Goal: Information Seeking & Learning: Understand process/instructions

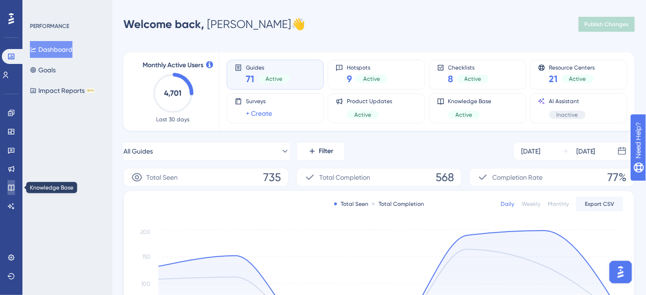
click at [8, 186] on icon at bounding box center [11, 188] width 6 height 6
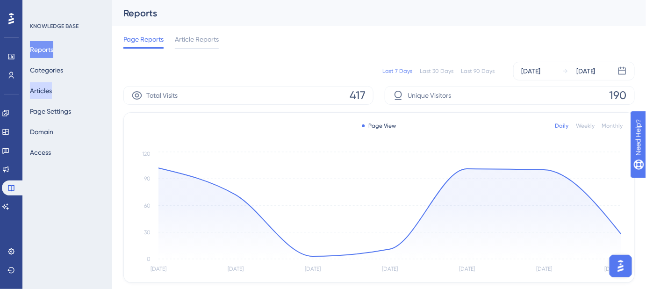
click at [50, 84] on button "Articles" at bounding box center [41, 90] width 22 height 17
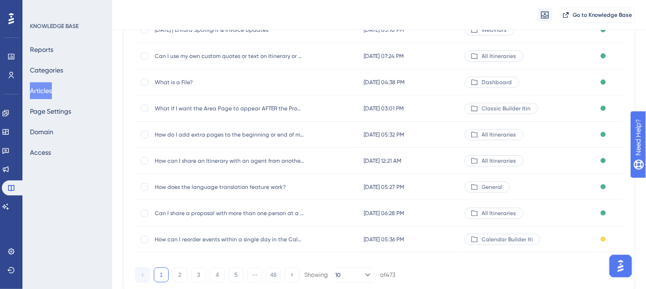
scroll to position [186, 0]
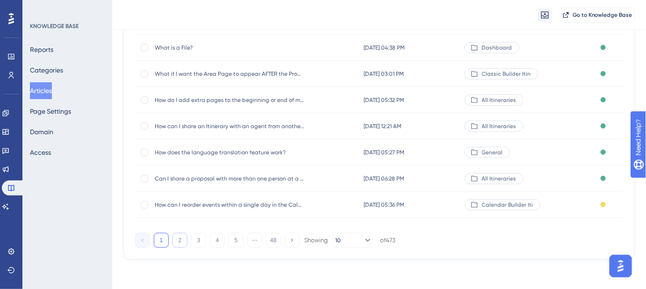
click at [180, 244] on button "2" at bounding box center [179, 240] width 15 height 15
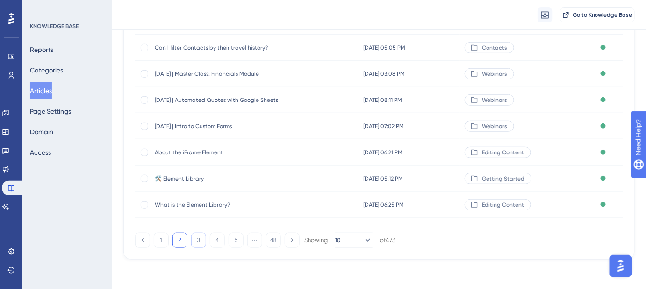
click at [200, 237] on button "3" at bounding box center [198, 240] width 15 height 15
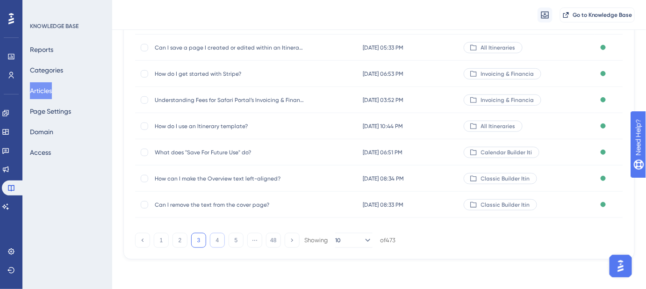
click at [214, 243] on button "4" at bounding box center [217, 240] width 15 height 15
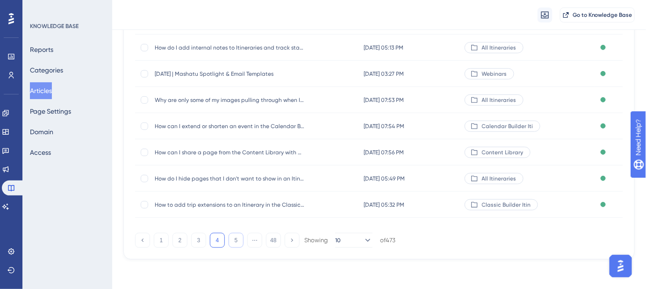
click at [233, 238] on button "5" at bounding box center [235, 240] width 15 height 15
click at [238, 241] on button "6" at bounding box center [235, 240] width 15 height 15
click at [236, 238] on button "7" at bounding box center [235, 240] width 15 height 15
click at [235, 237] on button "8" at bounding box center [235, 240] width 15 height 15
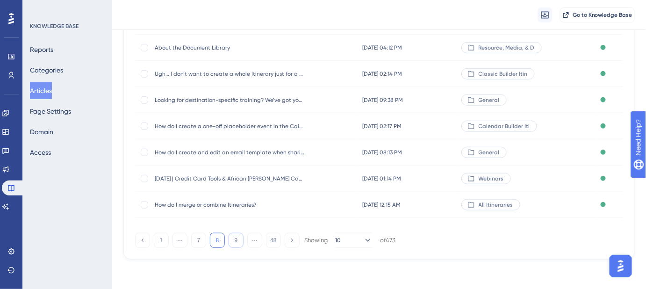
click at [235, 240] on button "9" at bounding box center [235, 240] width 15 height 15
click at [236, 237] on button "10" at bounding box center [235, 240] width 15 height 15
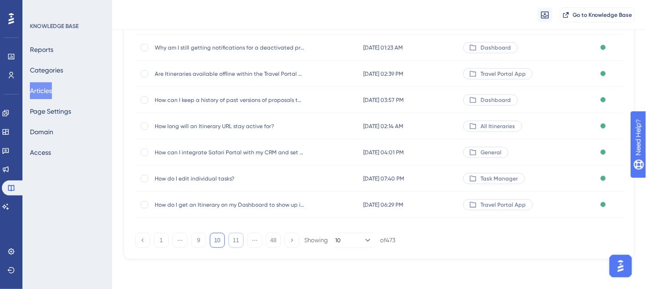
click at [240, 239] on button "11" at bounding box center [235, 240] width 15 height 15
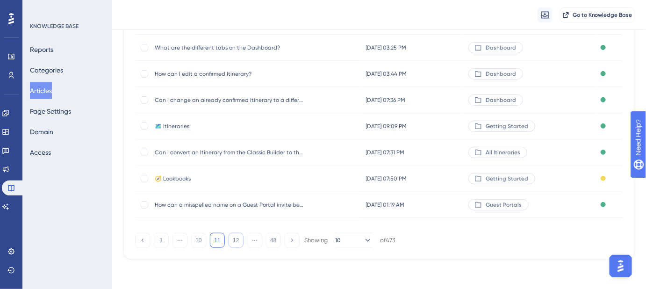
click at [240, 240] on button "12" at bounding box center [235, 240] width 15 height 15
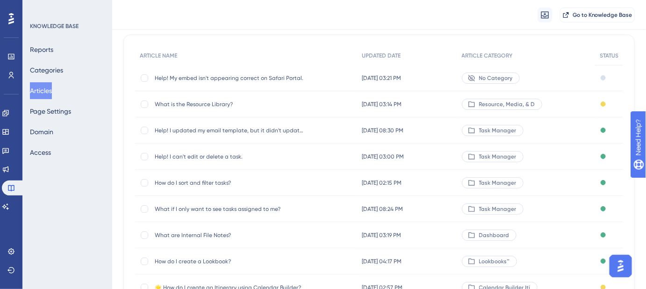
scroll to position [59, 0]
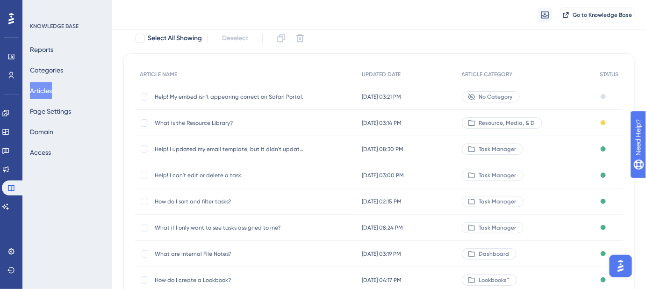
click at [221, 122] on span "What is the Resource Library?" at bounding box center [229, 122] width 149 height 7
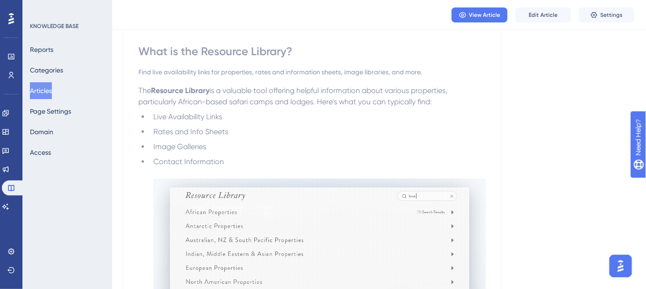
scroll to position [113, 0]
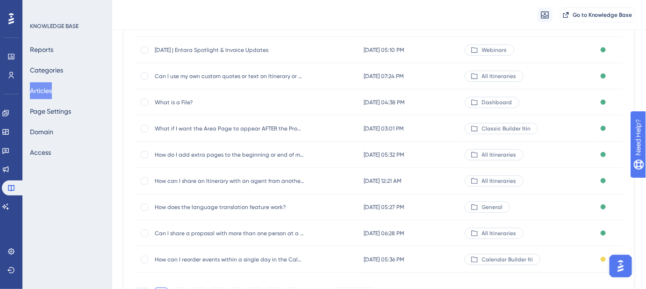
scroll to position [186, 0]
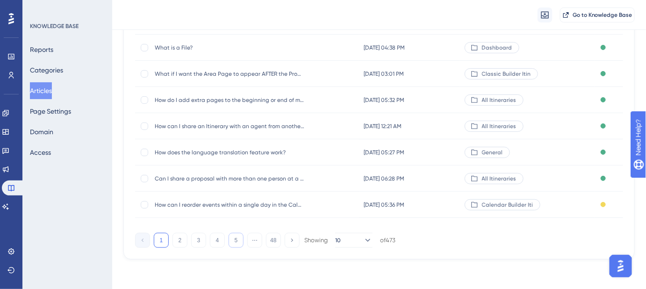
click at [235, 244] on button "5" at bounding box center [235, 240] width 15 height 15
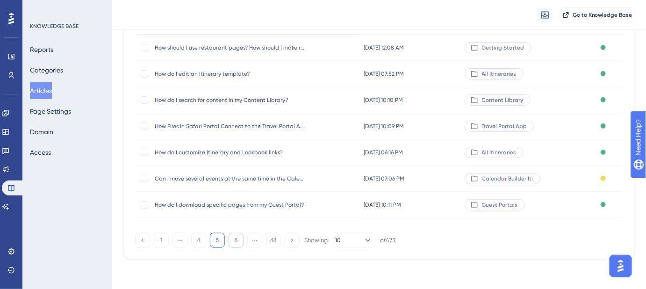
click at [237, 242] on button "6" at bounding box center [235, 240] width 15 height 15
click at [237, 242] on button "7" at bounding box center [235, 240] width 15 height 15
click at [237, 242] on button "8" at bounding box center [235, 240] width 15 height 15
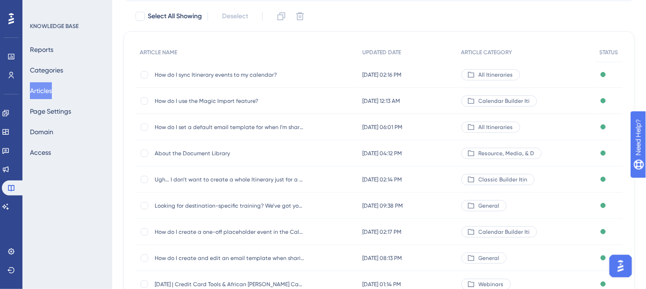
scroll to position [183, 0]
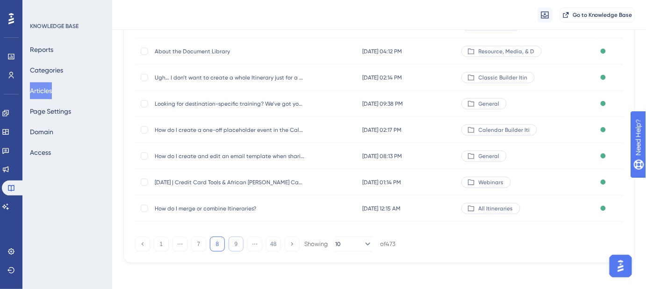
click at [236, 249] on button "9" at bounding box center [235, 243] width 15 height 15
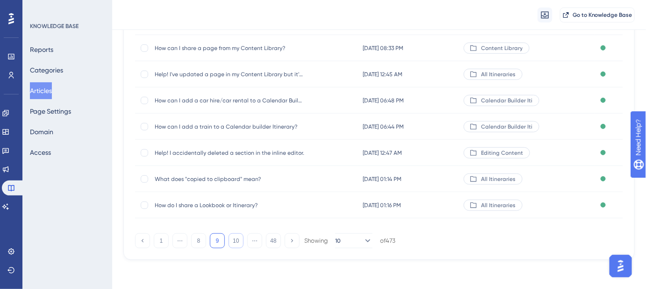
scroll to position [186, 0]
click at [236, 245] on button "10" at bounding box center [235, 240] width 15 height 15
click at [236, 241] on button "11" at bounding box center [235, 240] width 15 height 15
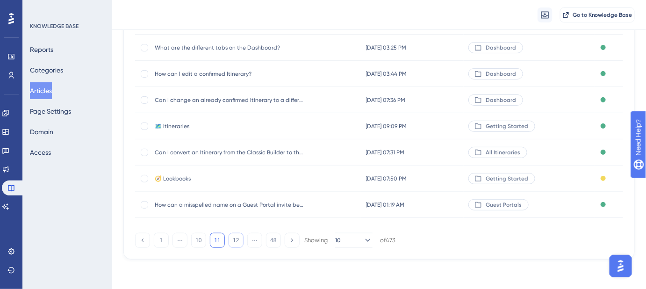
click at [236, 239] on button "12" at bounding box center [235, 240] width 15 height 15
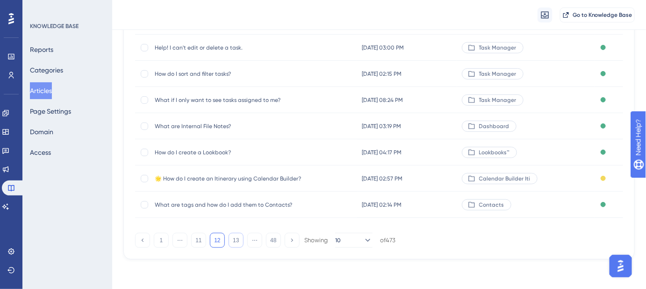
click at [232, 238] on button "13" at bounding box center [235, 240] width 15 height 15
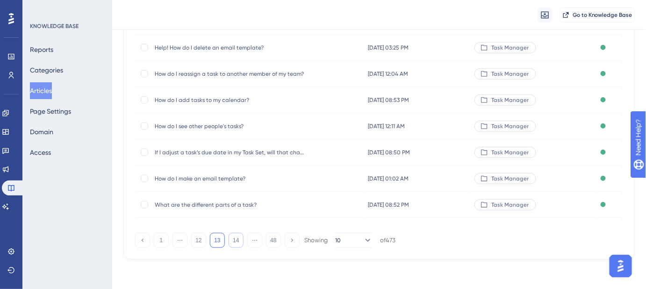
click at [235, 237] on button "14" at bounding box center [235, 240] width 15 height 15
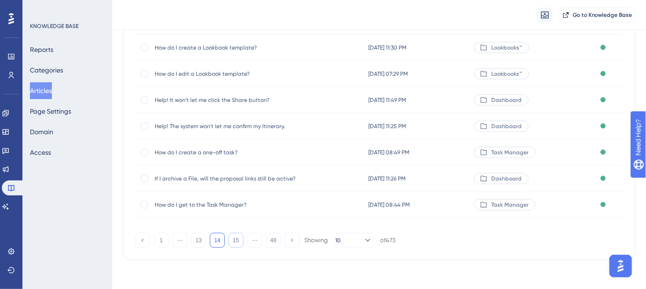
click at [235, 240] on button "15" at bounding box center [235, 240] width 15 height 15
click at [235, 242] on button "16" at bounding box center [235, 240] width 15 height 15
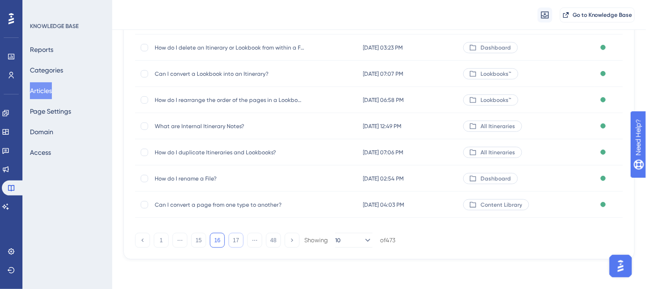
click at [236, 240] on button "17" at bounding box center [235, 240] width 15 height 15
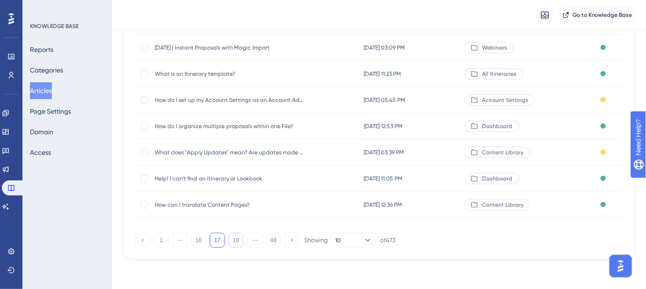
click at [236, 239] on button "18" at bounding box center [235, 240] width 15 height 15
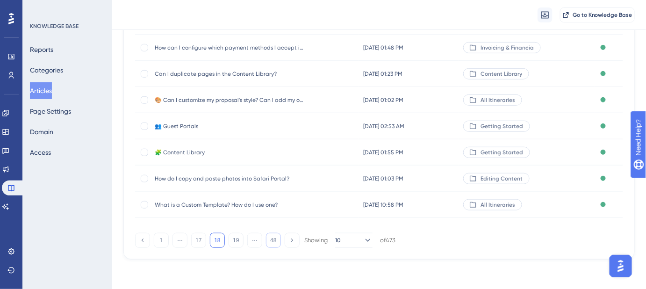
click at [275, 241] on button "48" at bounding box center [273, 240] width 15 height 15
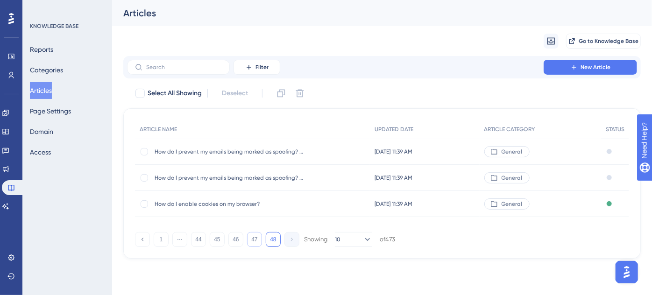
click at [258, 241] on button "47" at bounding box center [254, 239] width 15 height 15
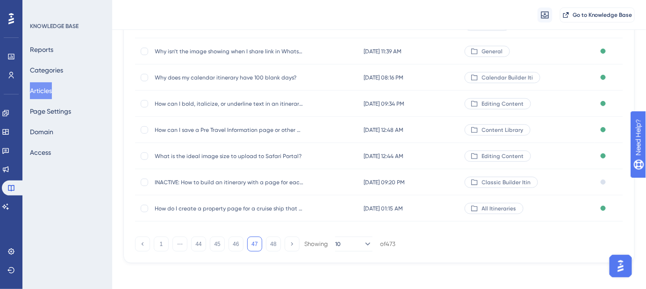
scroll to position [186, 0]
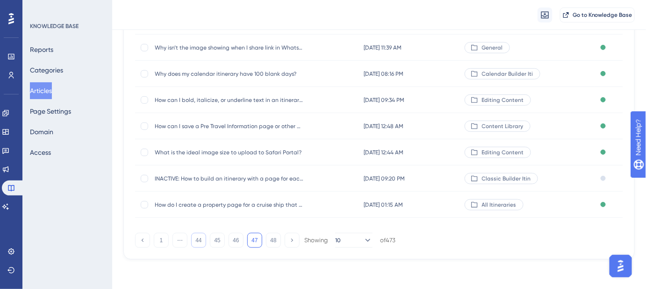
click at [200, 241] on button "44" at bounding box center [198, 240] width 15 height 15
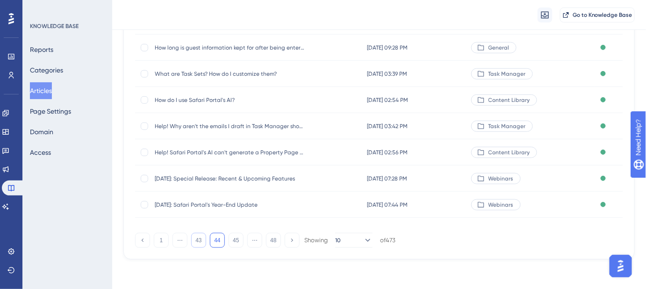
click at [200, 241] on button "43" at bounding box center [198, 240] width 15 height 15
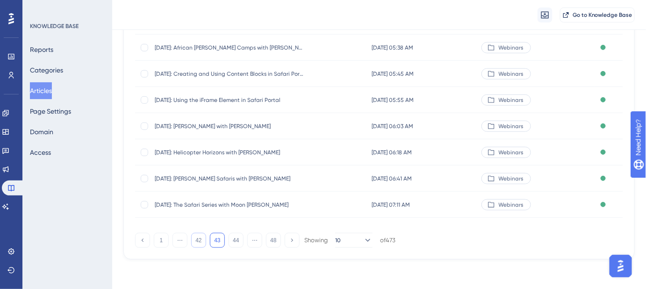
click at [200, 241] on button "42" at bounding box center [198, 240] width 15 height 15
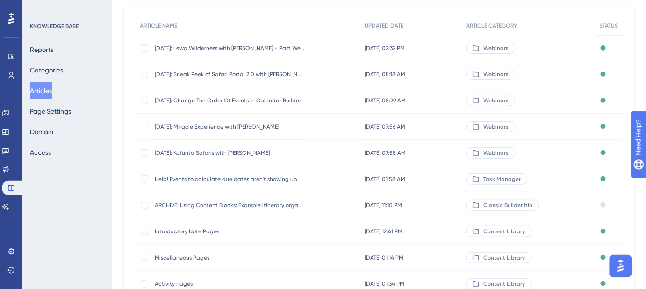
scroll to position [183, 0]
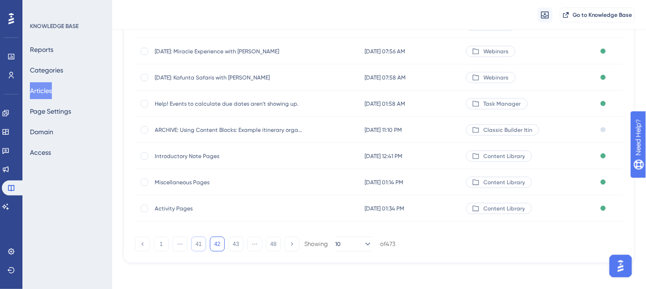
click at [201, 246] on button "41" at bounding box center [198, 243] width 15 height 15
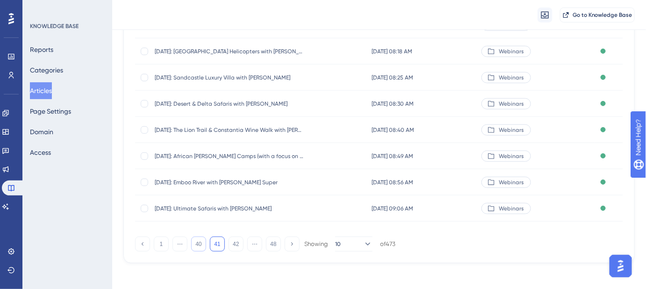
click at [197, 245] on button "40" at bounding box center [198, 243] width 15 height 15
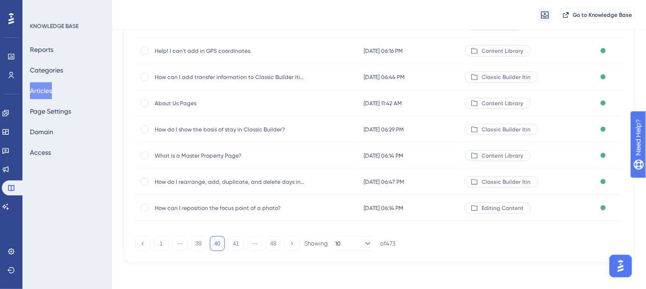
scroll to position [186, 0]
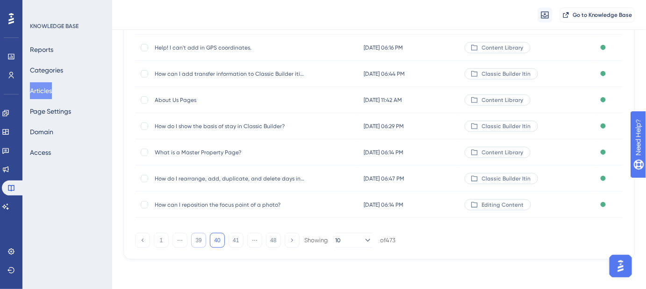
click at [203, 237] on button "39" at bounding box center [198, 240] width 15 height 15
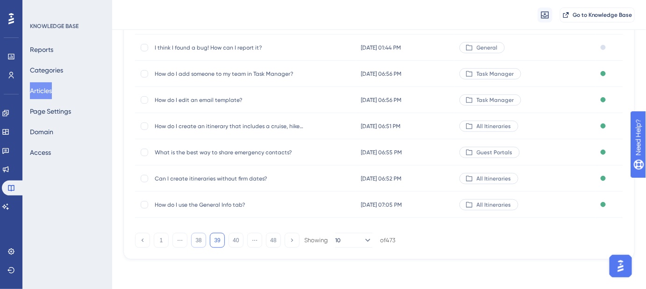
click at [203, 237] on button "38" at bounding box center [198, 240] width 15 height 15
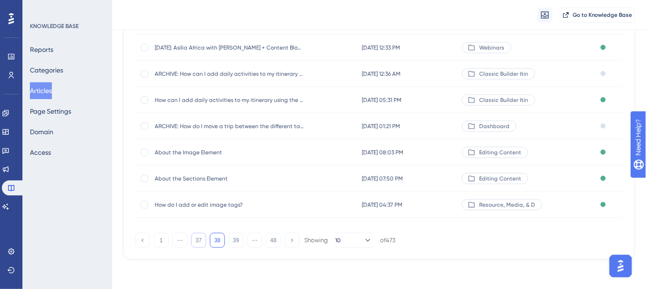
click at [203, 237] on button "37" at bounding box center [198, 240] width 15 height 15
click at [203, 237] on button "36" at bounding box center [198, 240] width 15 height 15
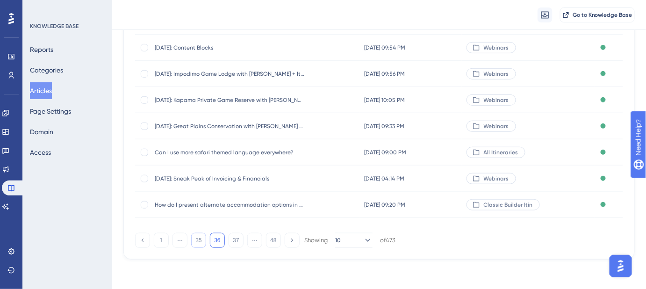
click at [203, 237] on button "35" at bounding box center [198, 240] width 15 height 15
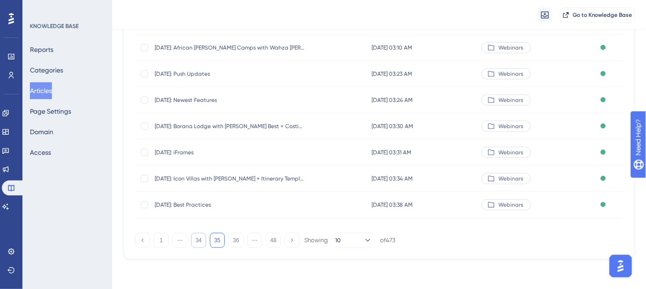
click at [203, 237] on button "34" at bounding box center [198, 240] width 15 height 15
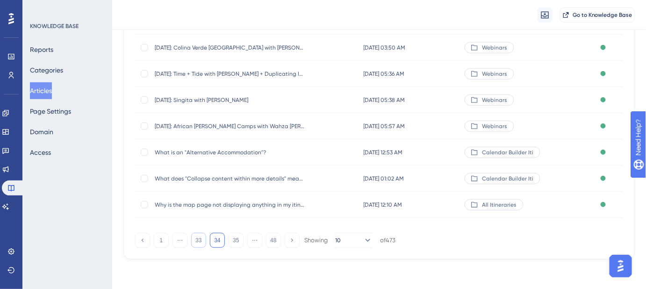
click at [203, 237] on button "33" at bounding box center [198, 240] width 15 height 15
click at [203, 237] on button "32" at bounding box center [198, 240] width 15 height 15
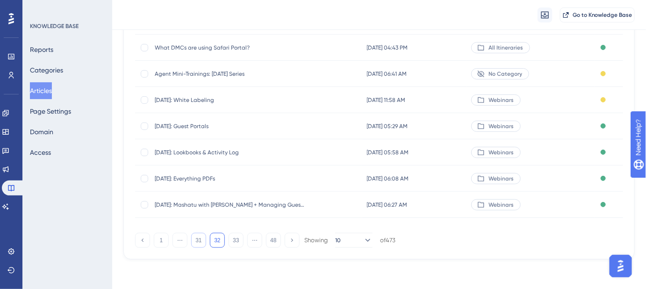
click at [203, 237] on button "31" at bounding box center [198, 240] width 15 height 15
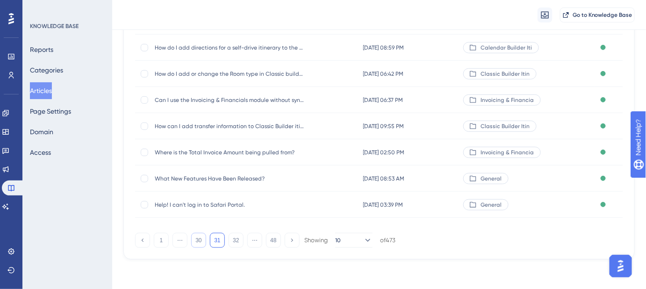
click at [203, 237] on button "30" at bounding box center [198, 240] width 15 height 15
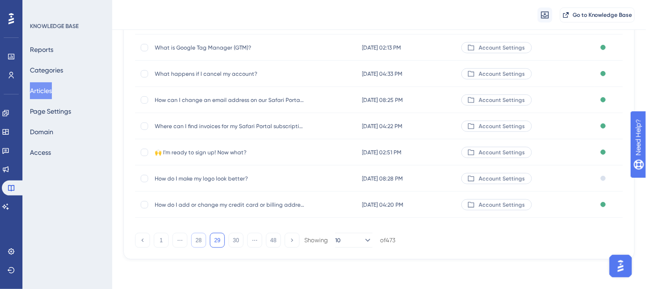
click at [203, 237] on button "28" at bounding box center [198, 240] width 15 height 15
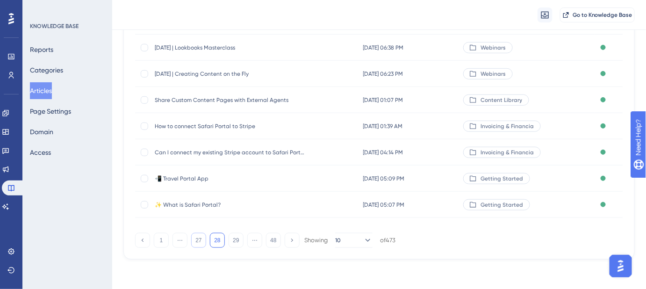
click at [203, 237] on button "27" at bounding box center [198, 240] width 15 height 15
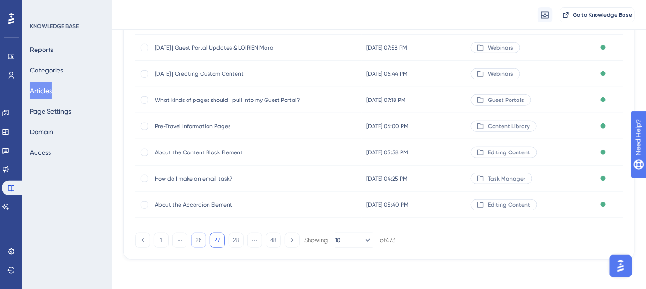
click at [203, 237] on button "26" at bounding box center [198, 240] width 15 height 15
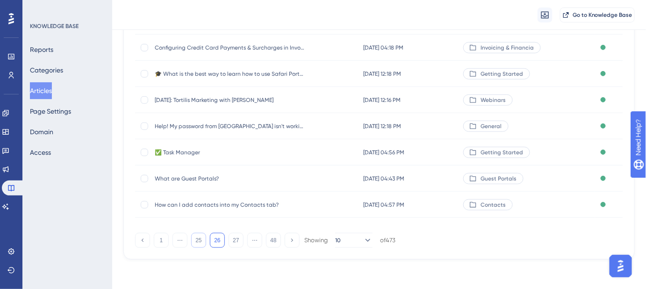
click at [203, 237] on button "25" at bounding box center [198, 240] width 15 height 15
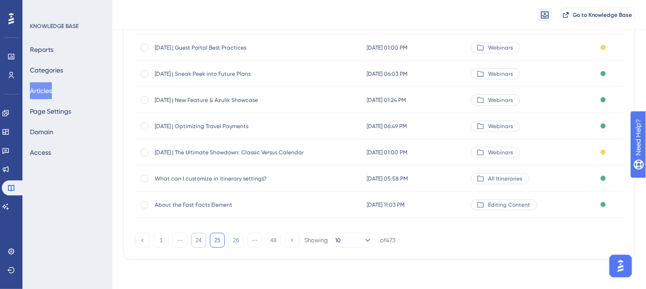
click at [203, 237] on button "24" at bounding box center [198, 240] width 15 height 15
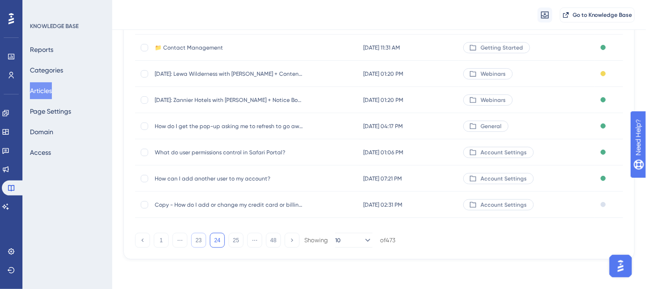
click at [203, 237] on button "23" at bounding box center [198, 240] width 15 height 15
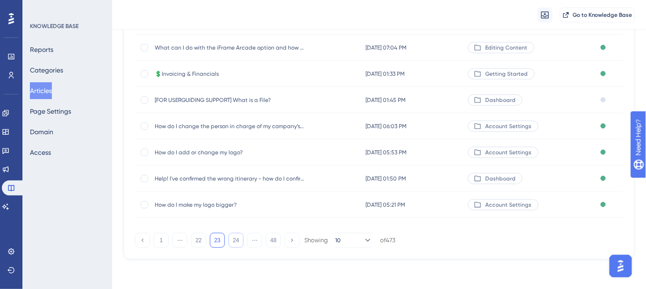
click at [234, 237] on button "24" at bounding box center [235, 240] width 15 height 15
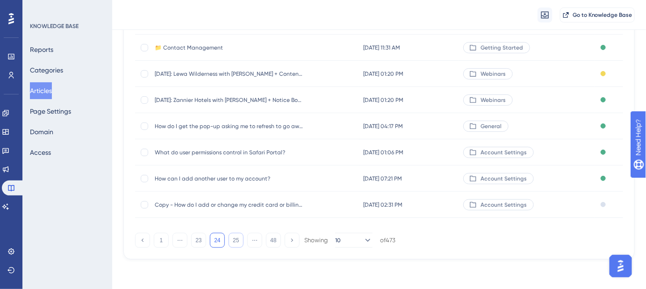
click at [234, 237] on button "25" at bounding box center [235, 240] width 15 height 15
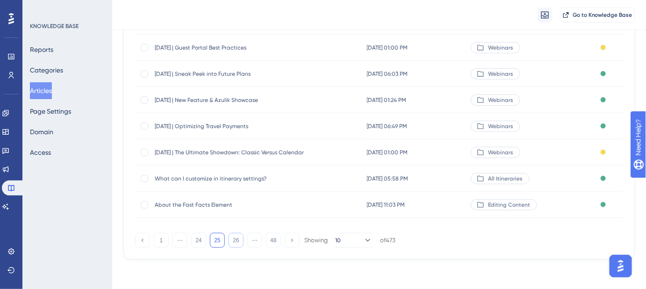
click at [238, 236] on button "26" at bounding box center [235, 240] width 15 height 15
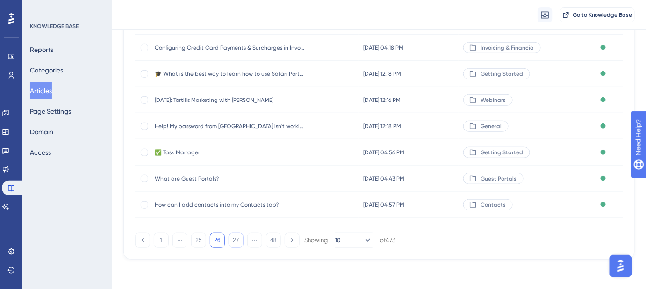
click at [235, 240] on button "27" at bounding box center [235, 240] width 15 height 15
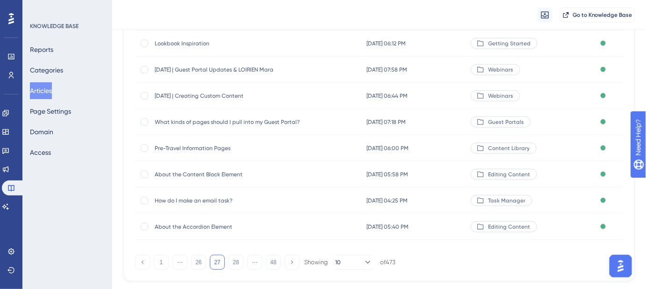
scroll to position [144, 0]
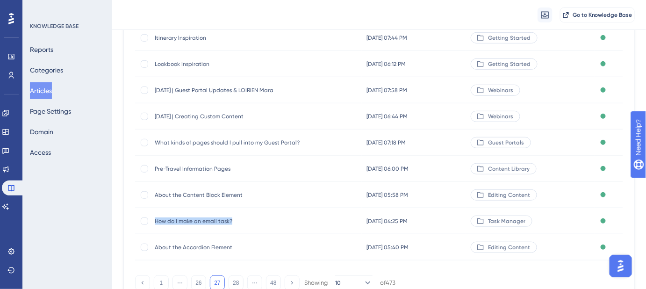
drag, startPoint x: 234, startPoint y: 220, endPoint x: 155, endPoint y: 228, distance: 79.8
click at [155, 228] on div "How do I make an email task? How do I make an email task?" at bounding box center [229, 221] width 149 height 26
copy span "How do I make an email task?"
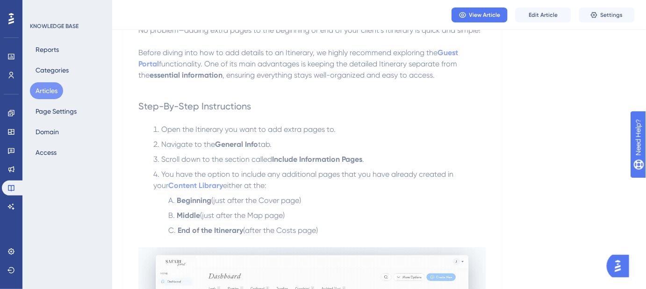
scroll to position [212, 0]
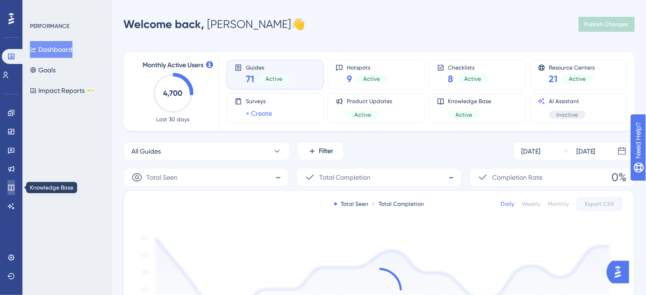
click at [8, 184] on icon at bounding box center [10, 187] width 7 height 7
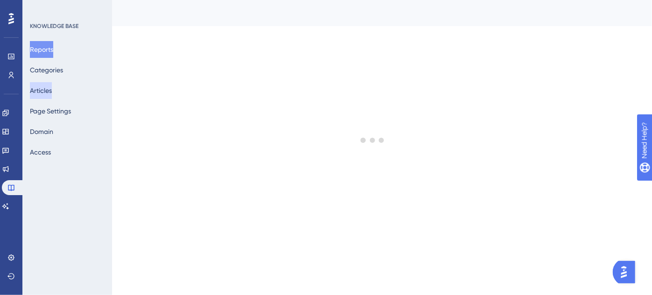
click at [40, 89] on button "Articles" at bounding box center [41, 90] width 22 height 17
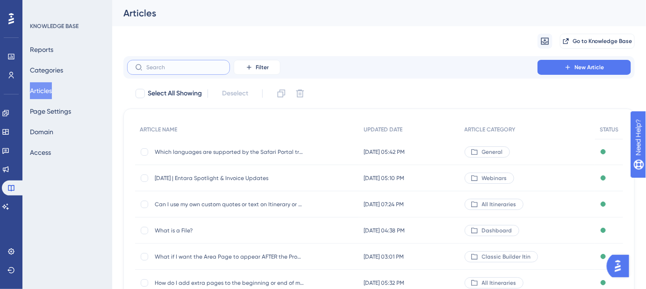
click at [169, 69] on input "text" at bounding box center [184, 67] width 76 height 7
paste input "How do I make an email task?"
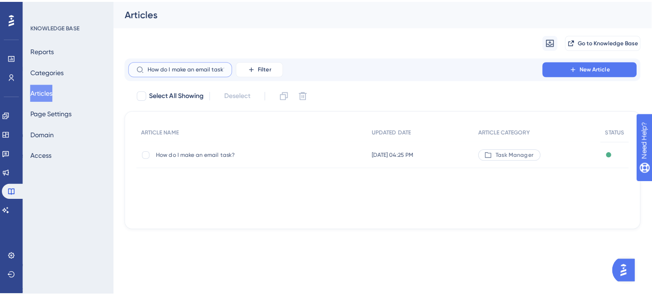
scroll to position [0, 0]
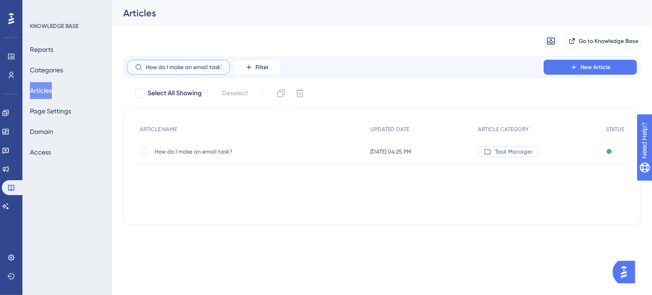
type input "How do I make an email task?"
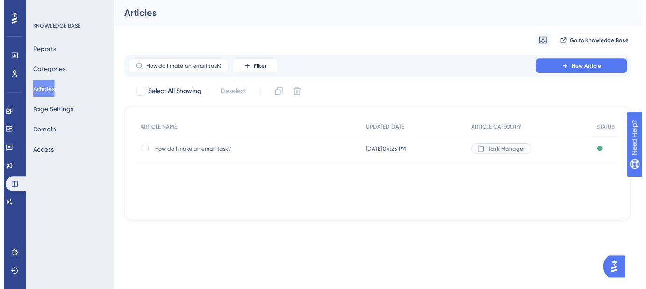
scroll to position [0, 0]
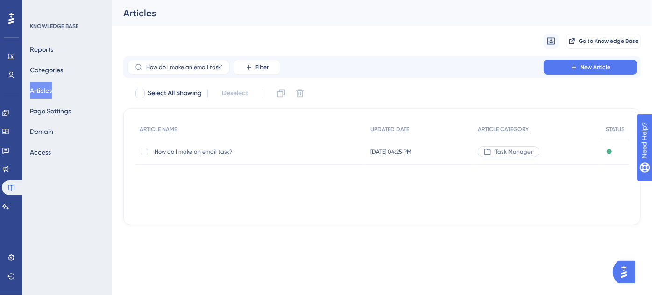
click at [205, 151] on span "How do I make an email task?" at bounding box center [229, 151] width 149 height 7
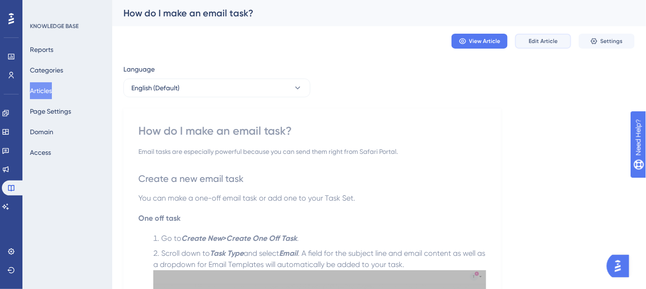
click at [542, 46] on button "Edit Article" at bounding box center [543, 41] width 56 height 15
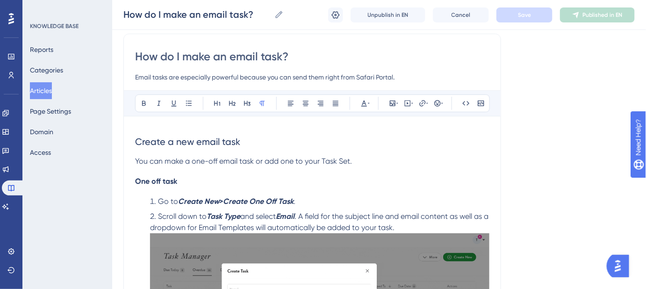
scroll to position [127, 0]
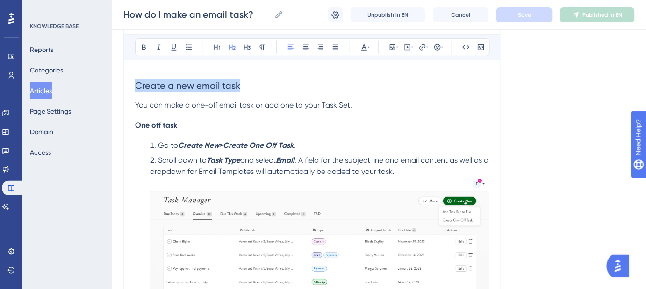
drag, startPoint x: 265, startPoint y: 84, endPoint x: 122, endPoint y: 84, distance: 143.4
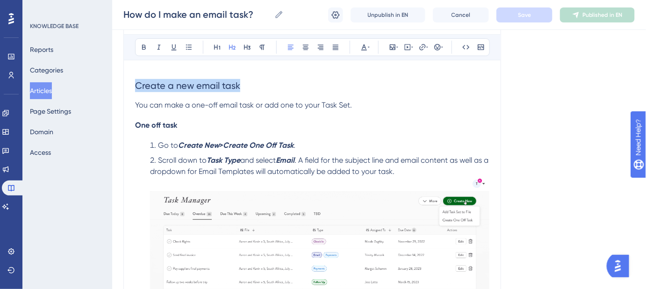
click at [247, 87] on h2 "Create a new email task" at bounding box center [312, 85] width 354 height 28
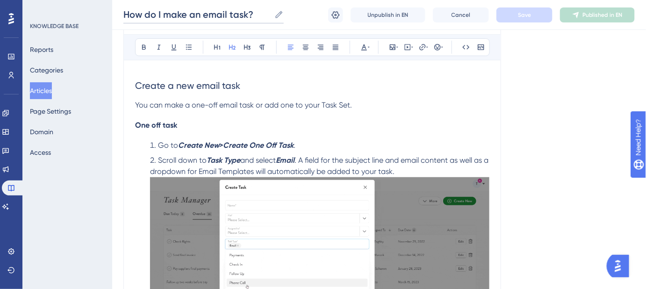
click at [210, 16] on input "How do I make an email task?" at bounding box center [196, 14] width 147 height 13
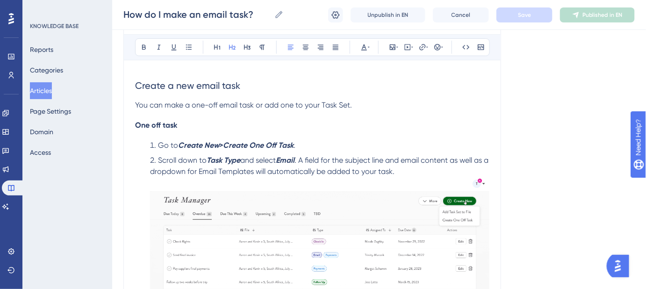
scroll to position [170, 0]
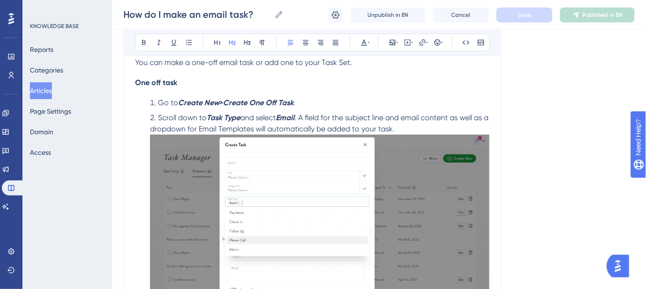
click at [417, 125] on li "Scroll down to Task Type and select Email . A field for the subject line and em…" at bounding box center [317, 214] width 343 height 204
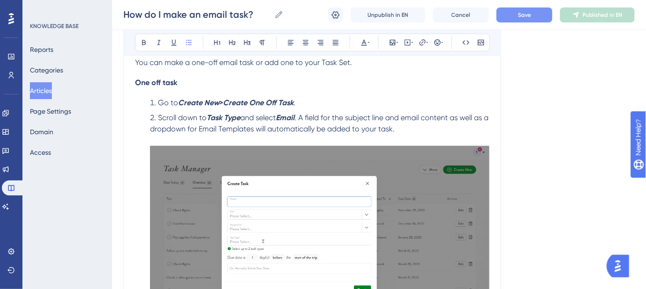
click at [529, 17] on span "Save" at bounding box center [524, 14] width 13 height 7
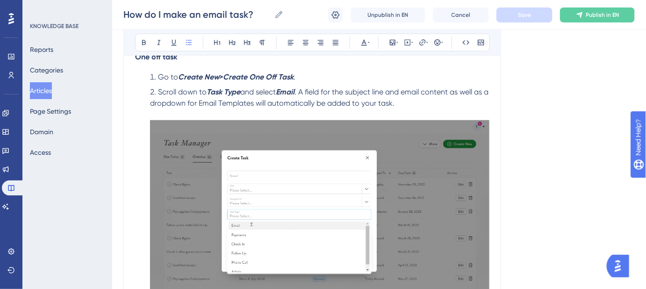
scroll to position [212, 0]
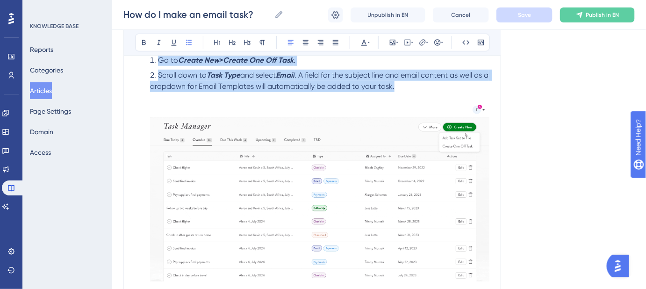
drag, startPoint x: 427, startPoint y: 91, endPoint x: 157, endPoint y: 62, distance: 271.5
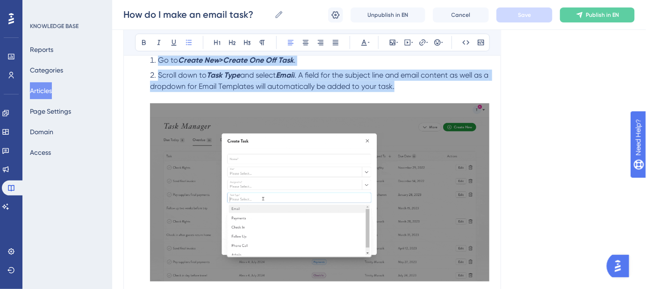
click at [157, 62] on ol "Go to Create New > Create One Off Task . Scroll down to Task Type and select Em…" at bounding box center [312, 170] width 354 height 230
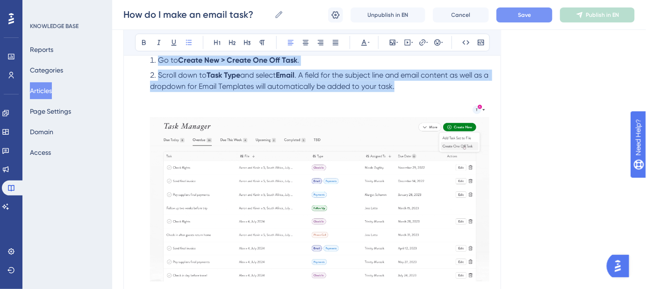
click at [528, 13] on span "Save" at bounding box center [524, 14] width 13 height 7
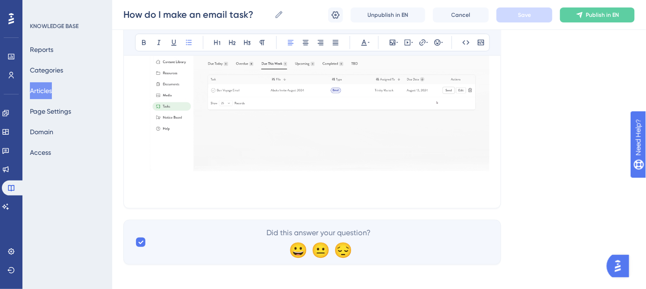
scroll to position [1372, 0]
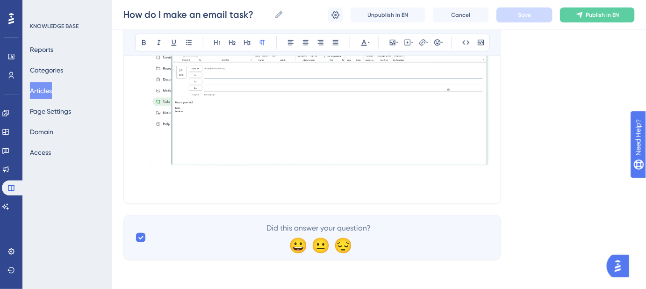
drag, startPoint x: 406, startPoint y: 180, endPoint x: 258, endPoint y: 182, distance: 148.6
click at [258, 182] on p at bounding box center [312, 186] width 354 height 11
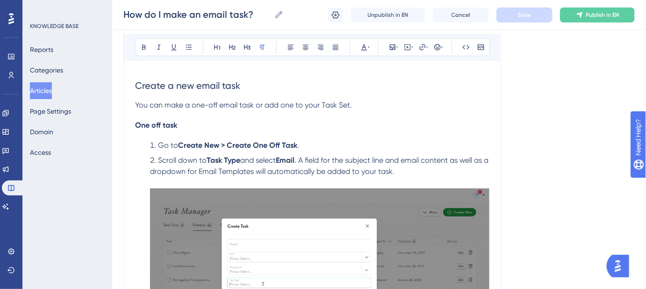
scroll to position [85, 0]
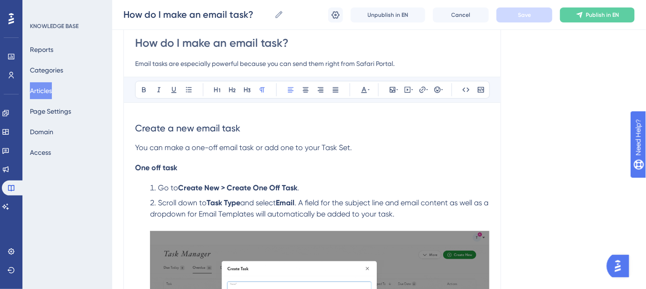
click at [477, 151] on p "You can make a one-off email task or add one to your Task Set." at bounding box center [312, 147] width 354 height 11
